Goal: Find specific page/section

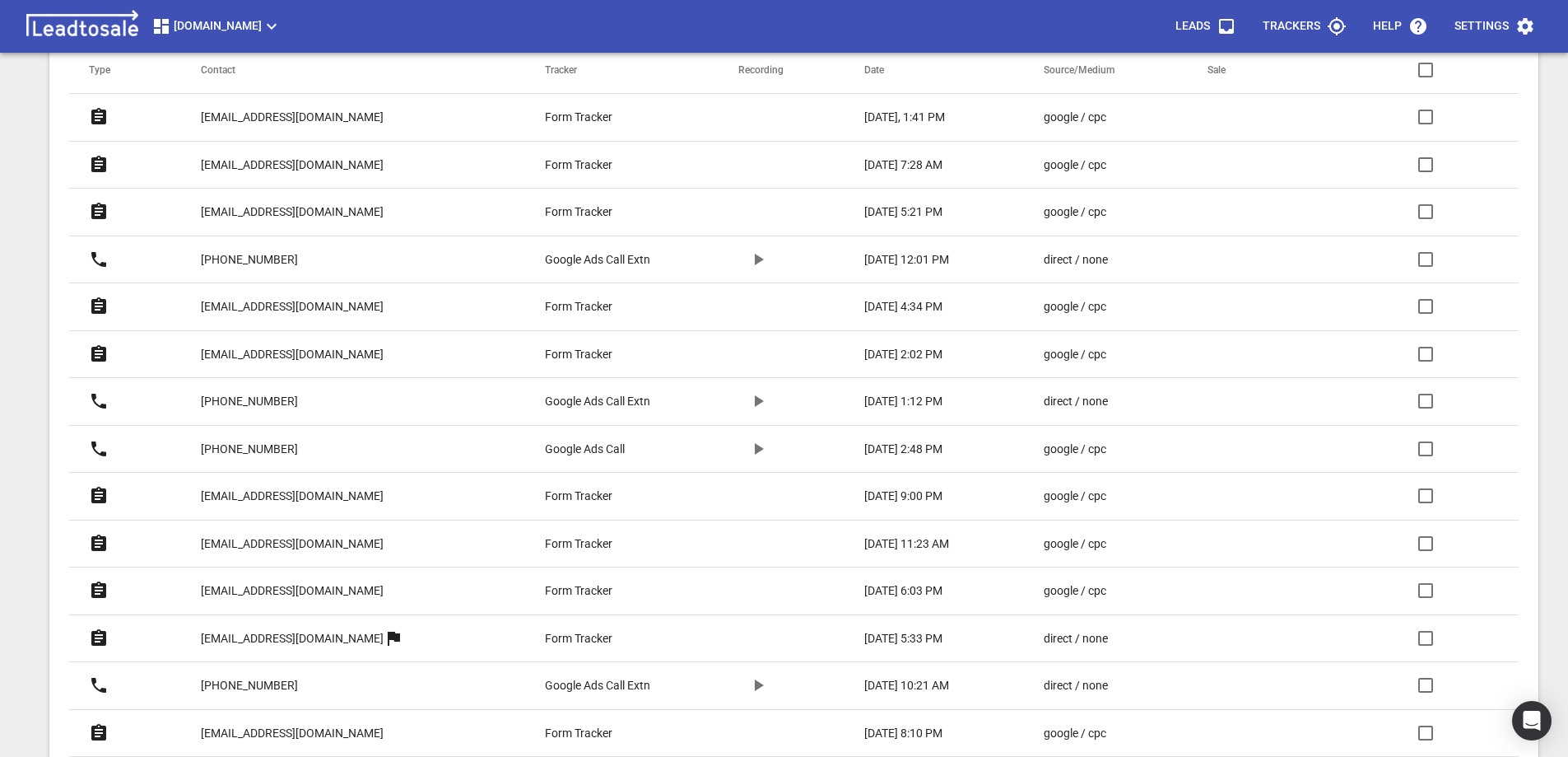
scroll to position [741, 0]
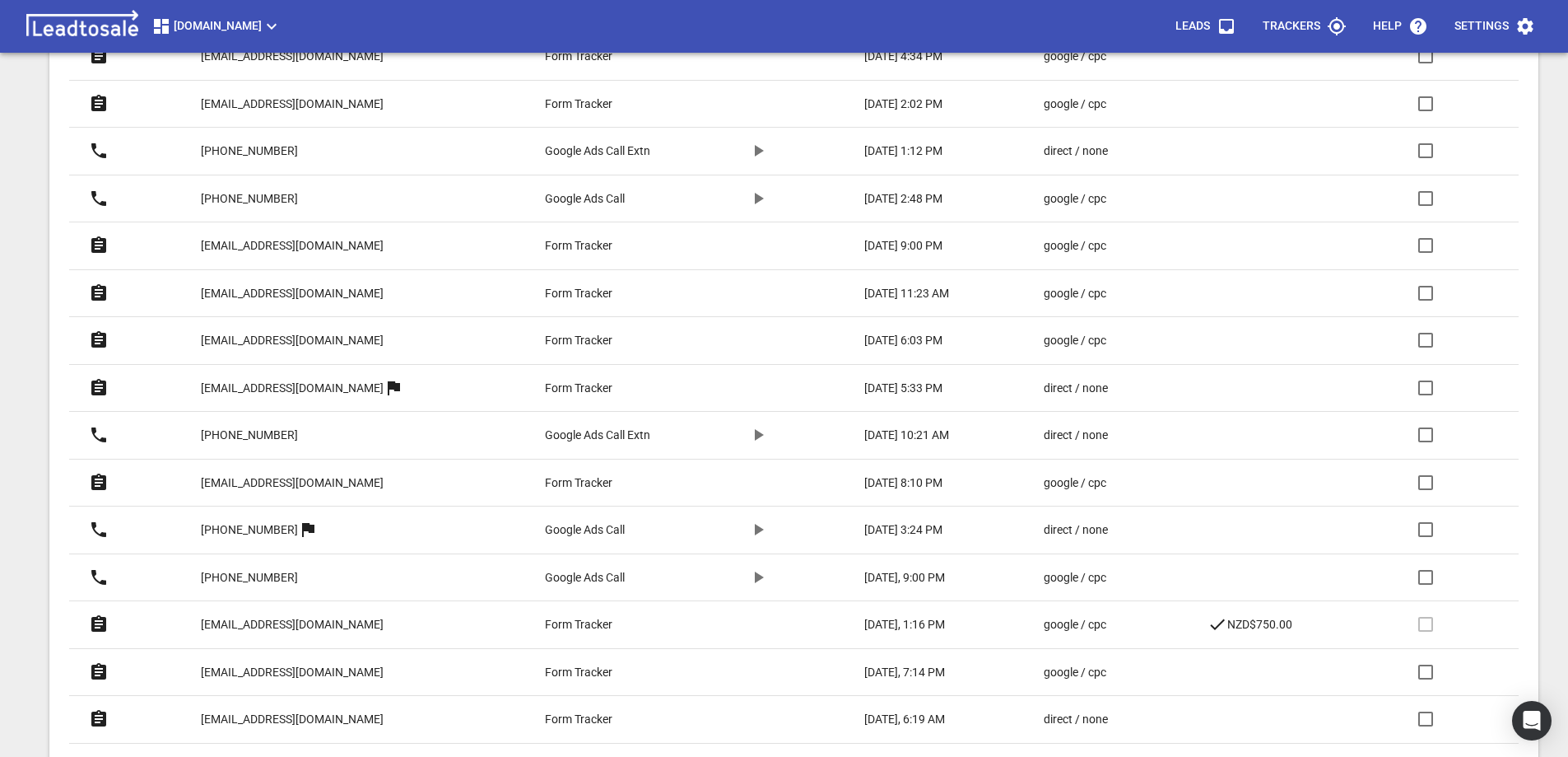
click at [323, 623] on p "[EMAIL_ADDRESS][DOMAIN_NAME]" at bounding box center [292, 625] width 183 height 17
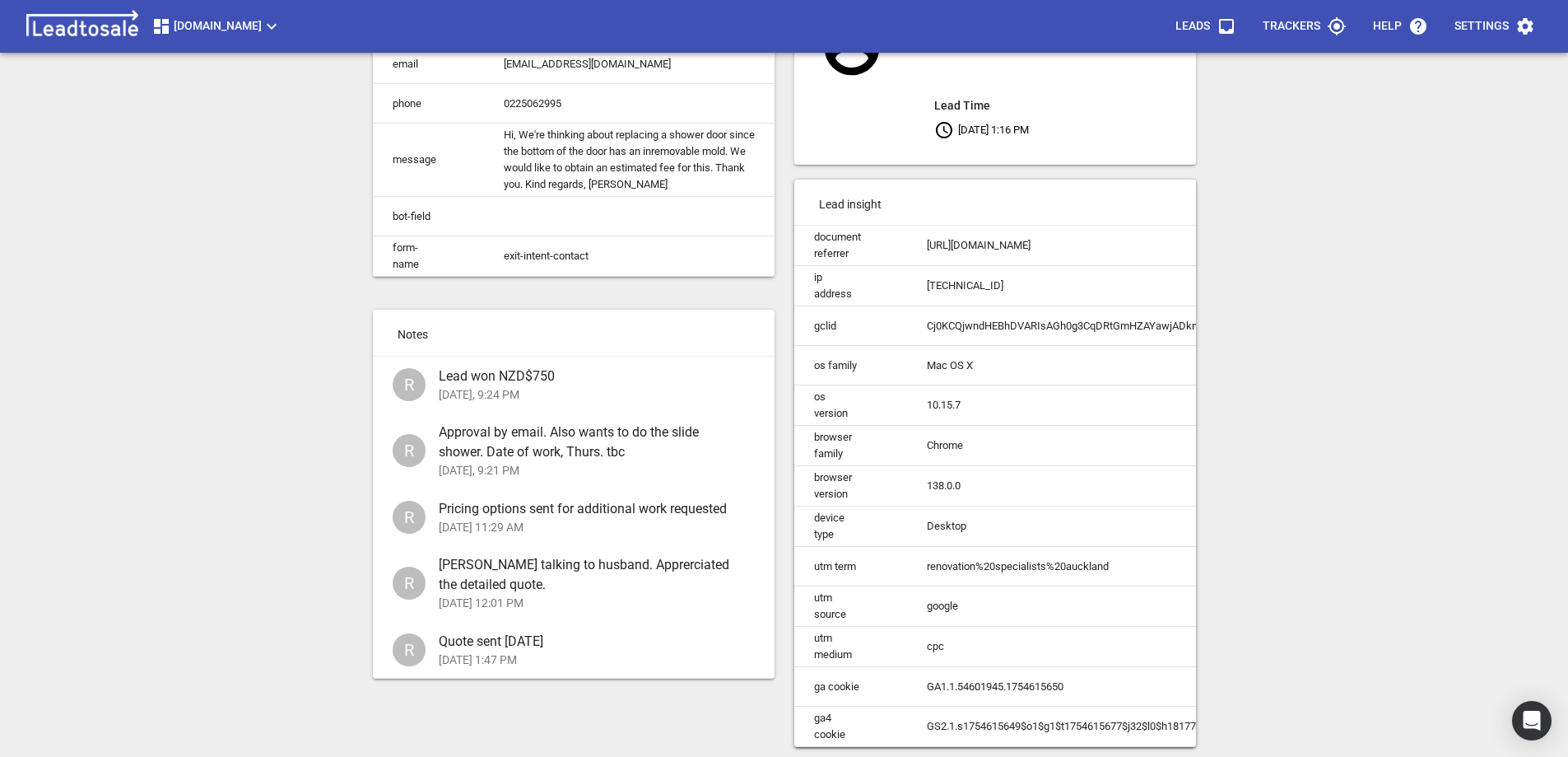
scroll to position [188, 0]
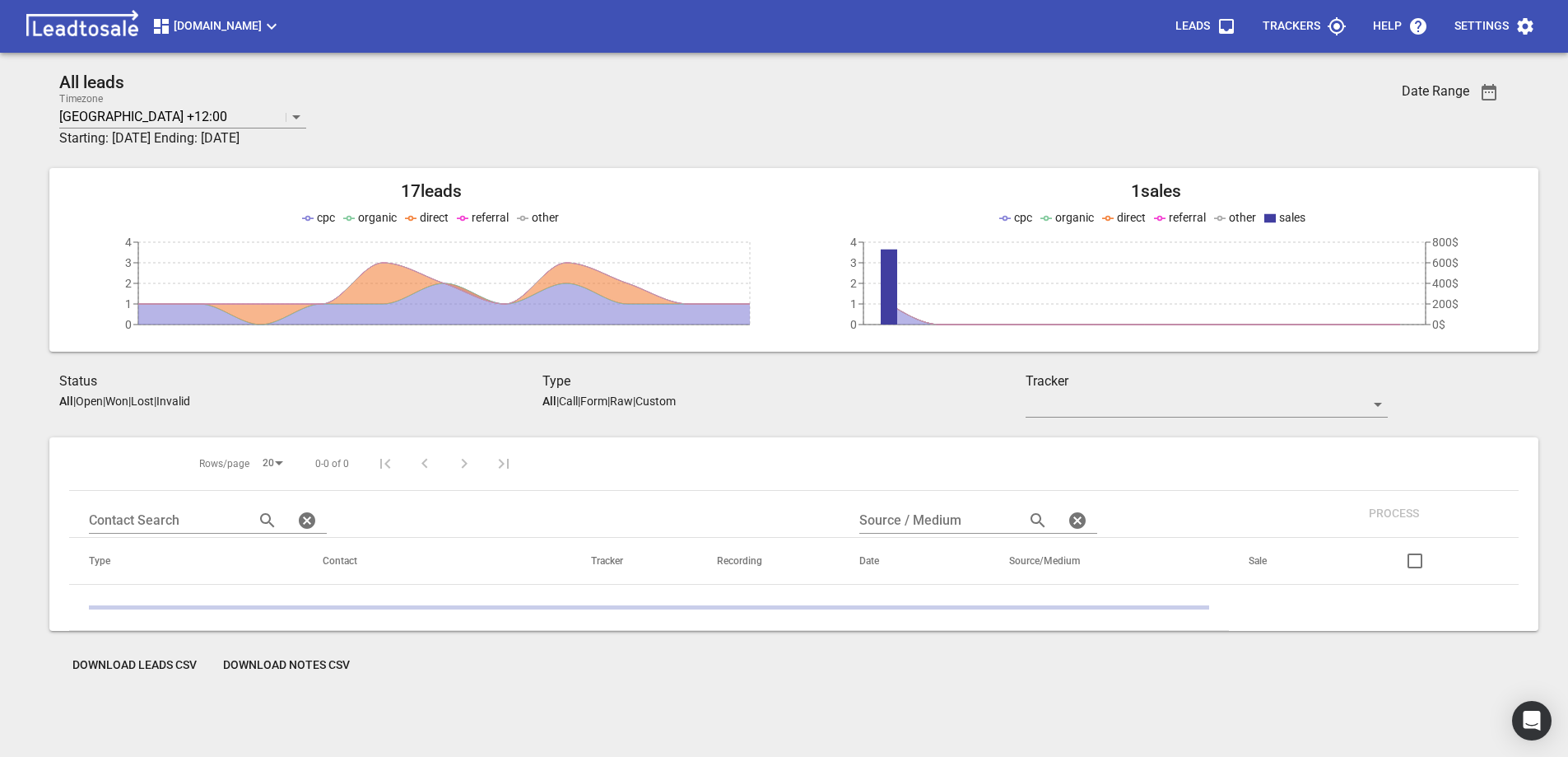
scroll to position [73, 0]
